Goal: Task Accomplishment & Management: Complete application form

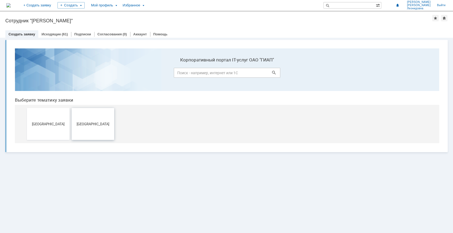
click at [87, 126] on span "[GEOGRAPHIC_DATA]" at bounding box center [92, 124] width 39 height 4
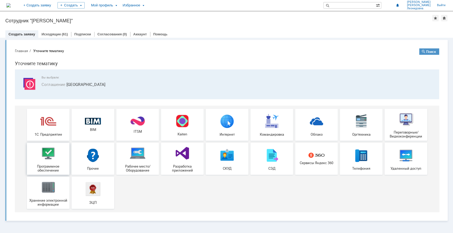
click at [50, 164] on div "Программное обеспечение" at bounding box center [47, 158] width 39 height 27
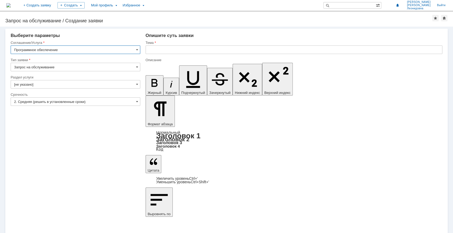
click at [159, 51] on input "text" at bounding box center [294, 50] width 297 height 9
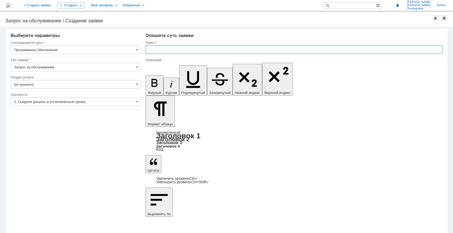
click at [154, 48] on input "text" at bounding box center [294, 50] width 297 height 9
paste input "NavisWorks Manage"
type input "NavisWorks Manage"
